Goal: Task Accomplishment & Management: Manage account settings

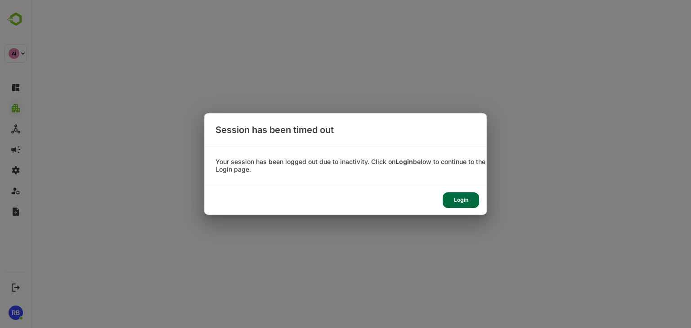
click at [468, 200] on div "Login" at bounding box center [460, 200] width 36 height 16
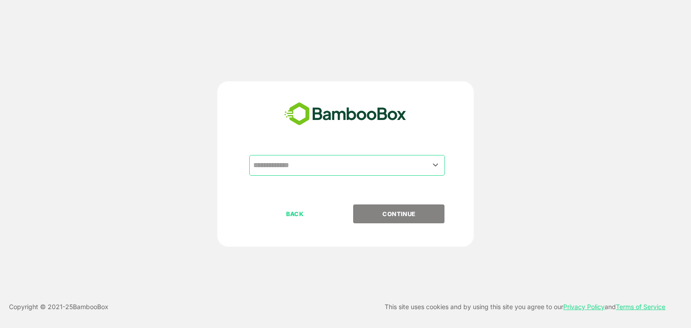
click at [345, 166] on input "text" at bounding box center [347, 165] width 192 height 17
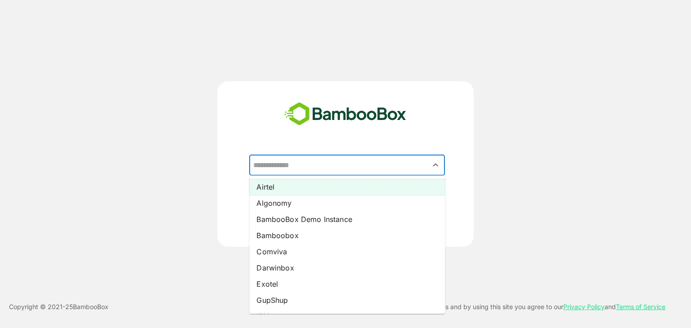
click at [317, 191] on li "Airtel" at bounding box center [347, 187] width 196 height 16
type input "******"
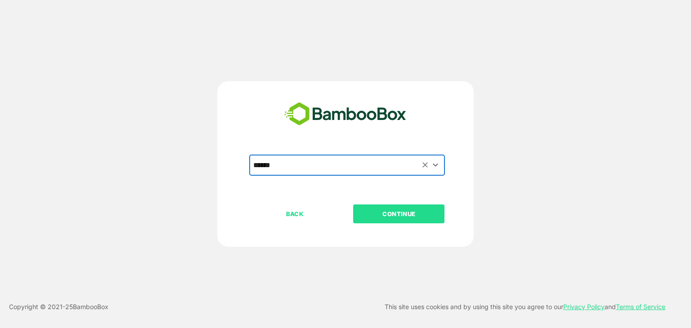
click at [405, 215] on p "CONTINUE" at bounding box center [399, 214] width 90 height 10
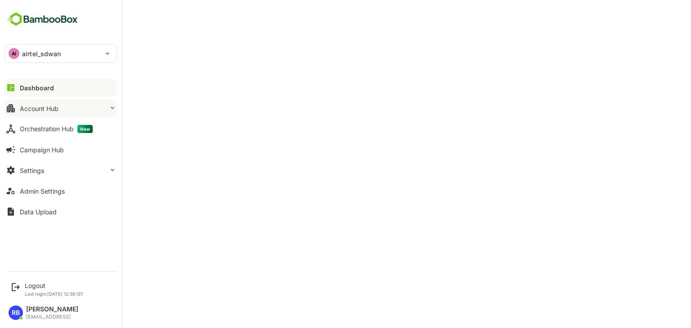
click at [75, 106] on button "Account Hub" at bounding box center [60, 108] width 112 height 18
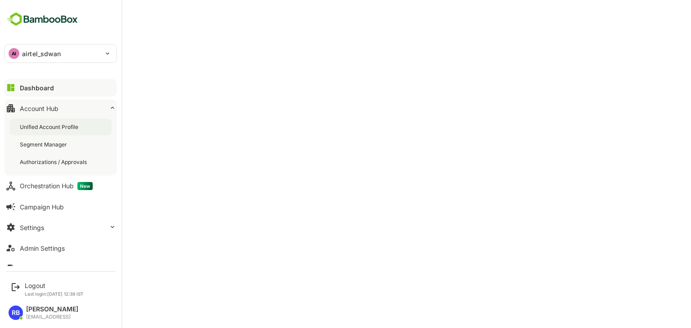
click at [55, 121] on div "Unified Account Profile" at bounding box center [61, 127] width 102 height 17
drag, startPoint x: 55, startPoint y: 121, endPoint x: 0, endPoint y: 214, distance: 108.4
click at [0, 214] on div "**********" at bounding box center [60, 133] width 121 height 266
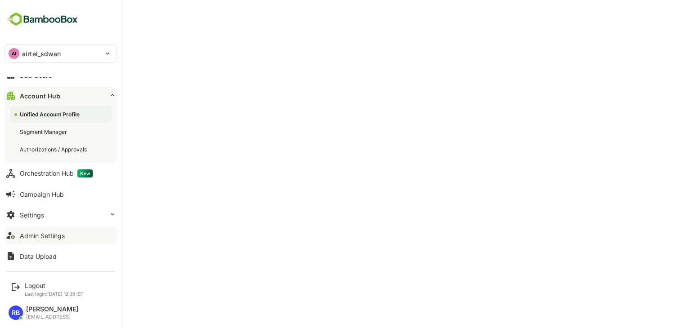
click at [48, 235] on div "Admin Settings" at bounding box center [42, 236] width 45 height 8
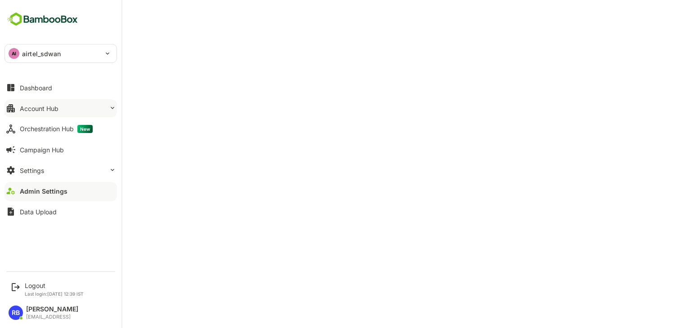
click at [37, 107] on div "Account Hub" at bounding box center [39, 109] width 39 height 8
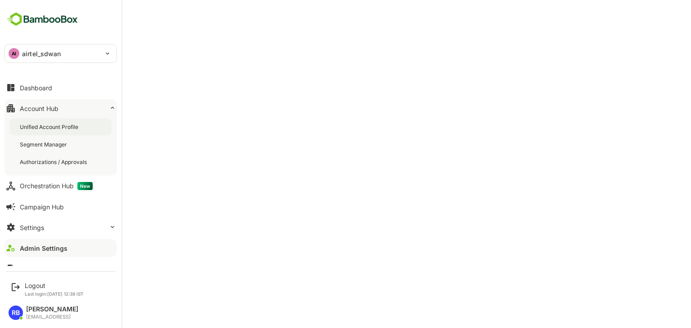
click at [44, 126] on div "Unified Account Profile" at bounding box center [50, 127] width 60 height 8
